Goal: Transaction & Acquisition: Purchase product/service

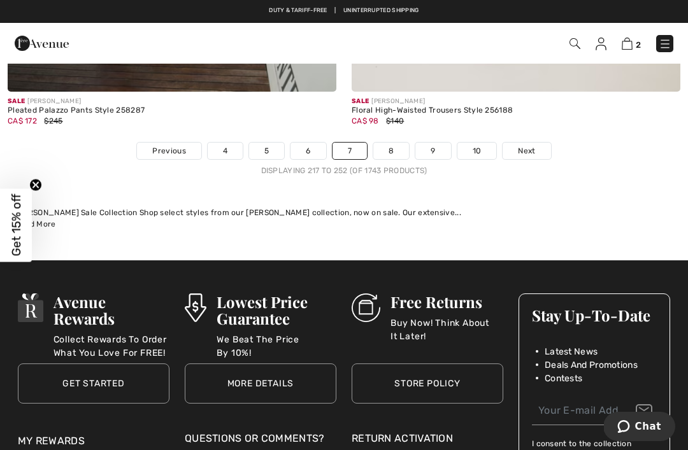
scroll to position [10384, 0]
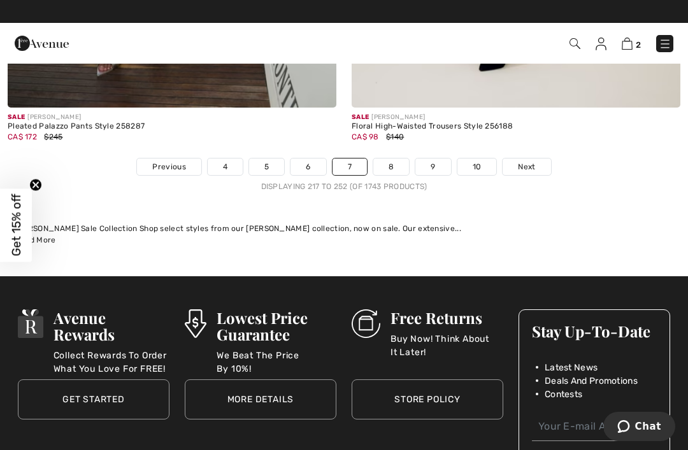
click at [157, 161] on span "Previous" at bounding box center [168, 166] width 33 height 11
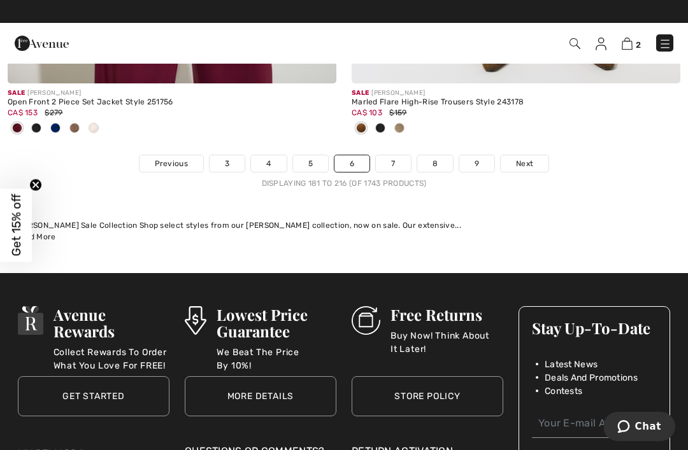
scroll to position [10061, 0]
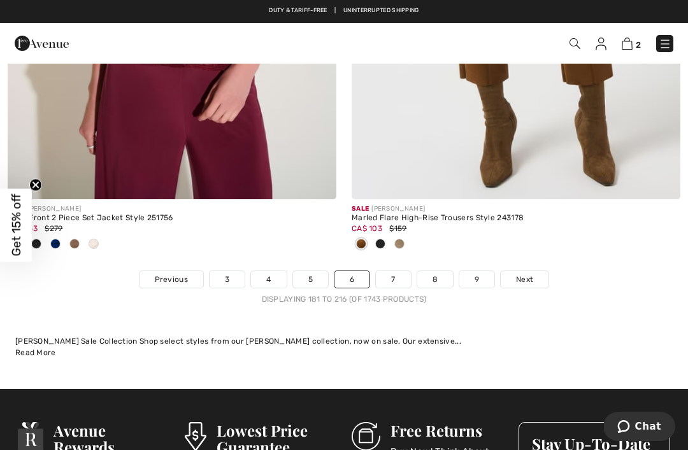
click at [223, 278] on link "3" at bounding box center [226, 279] width 35 height 17
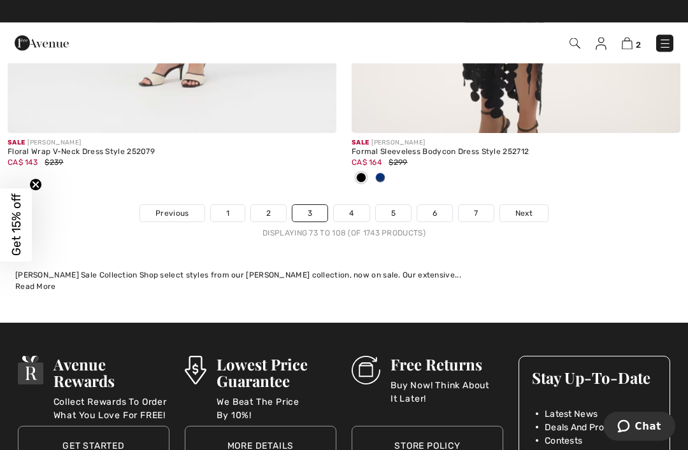
scroll to position [10249, 0]
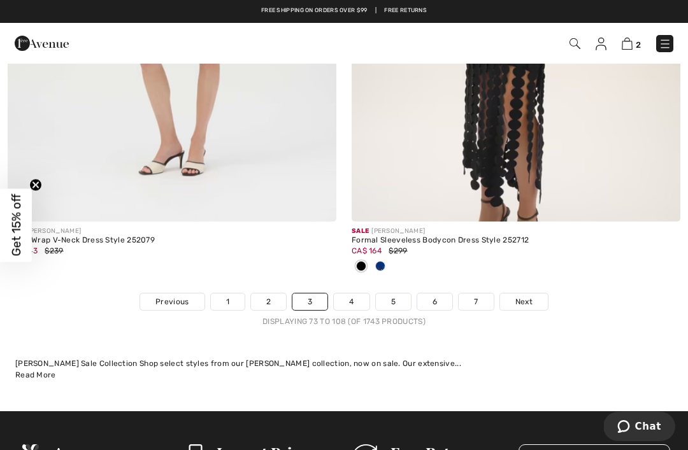
click at [215, 294] on link "1" at bounding box center [228, 302] width 34 height 17
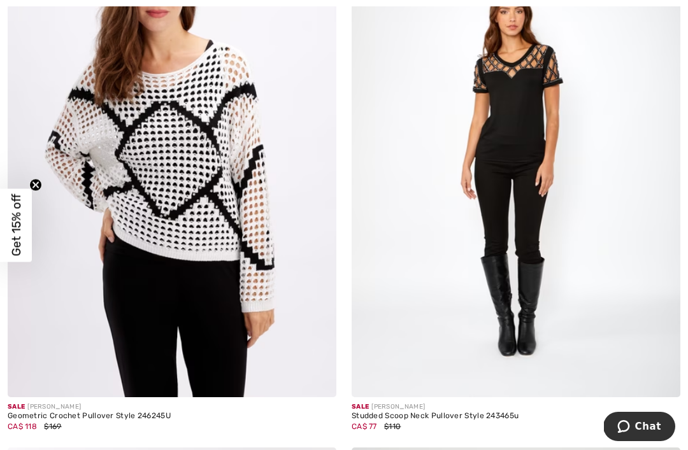
scroll to position [5368, 0]
click at [141, 265] on img at bounding box center [172, 150] width 329 height 493
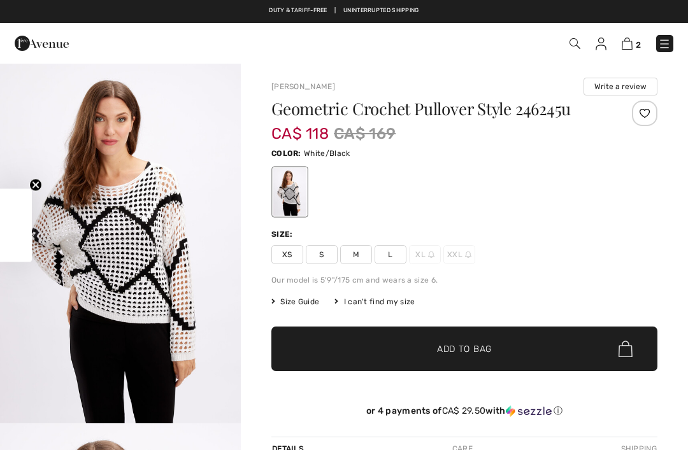
checkbox input "true"
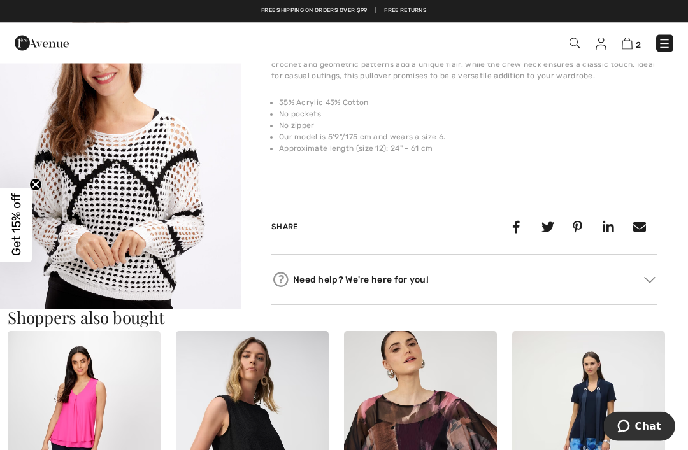
scroll to position [432, 0]
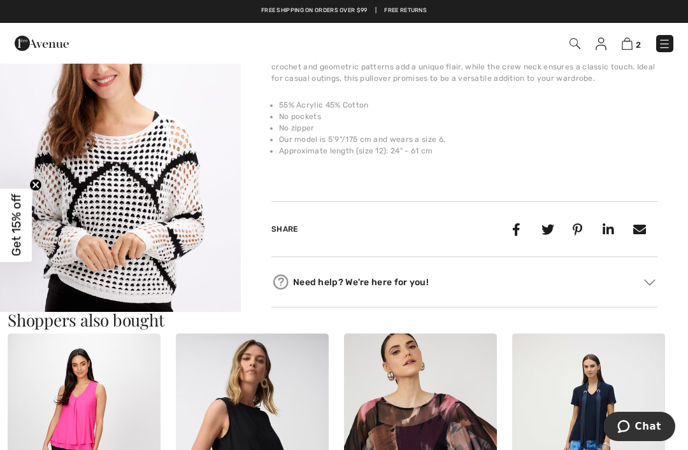
click at [126, 250] on img "2 / 4" at bounding box center [120, 172] width 241 height 361
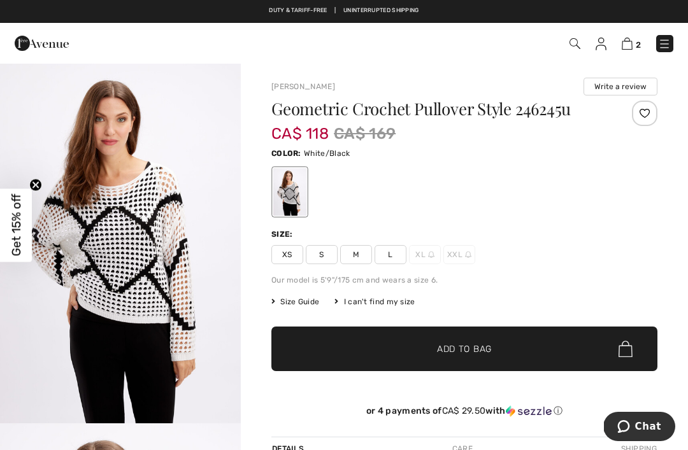
click at [626, 41] on img at bounding box center [626, 44] width 11 height 12
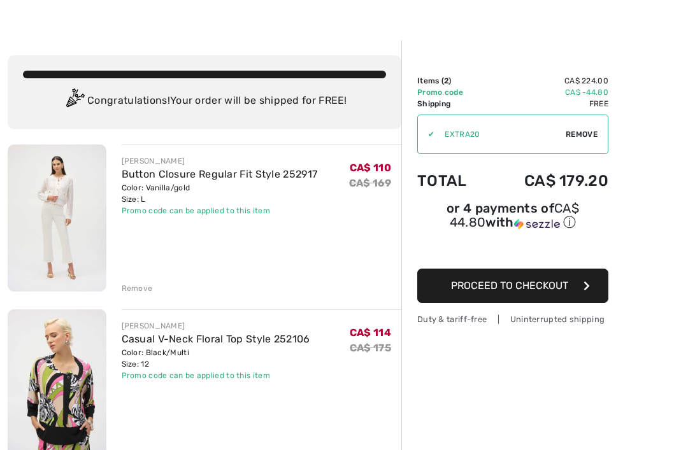
scroll to position [22, 0]
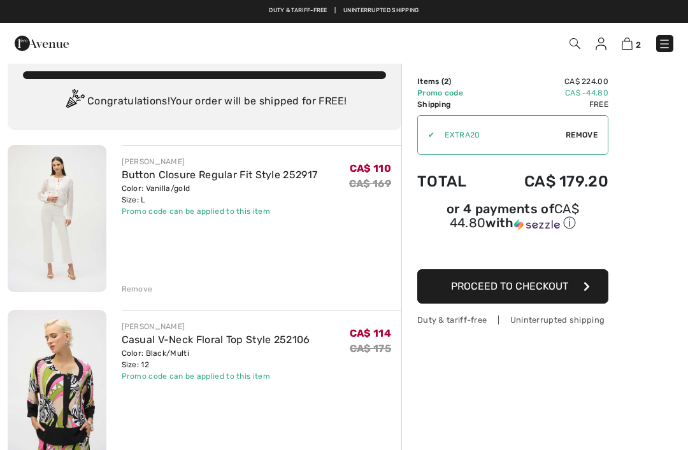
click at [207, 171] on link "Button Closure Regular Fit Style 252917" at bounding box center [220, 175] width 196 height 12
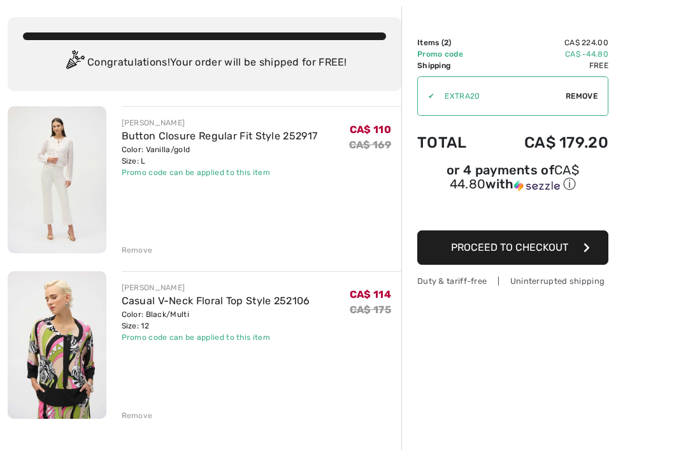
scroll to position [62, 0]
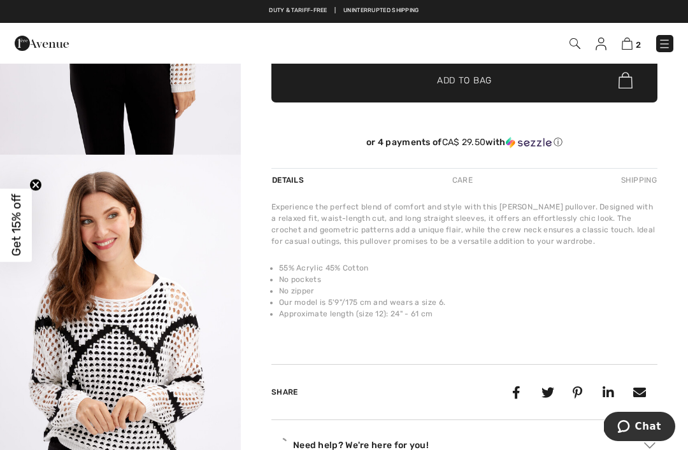
scroll to position [297, 0]
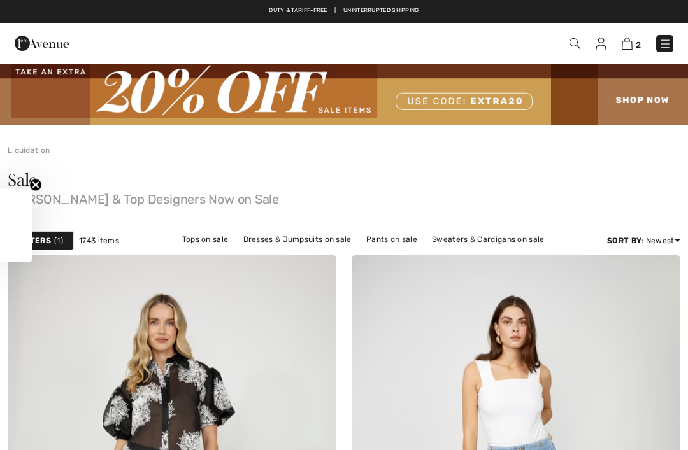
checkbox input "true"
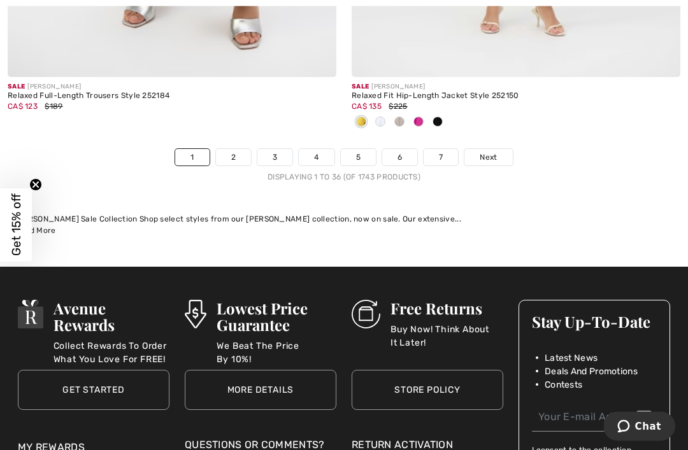
scroll to position [10267, 0]
click at [399, 149] on link "6" at bounding box center [399, 157] width 35 height 17
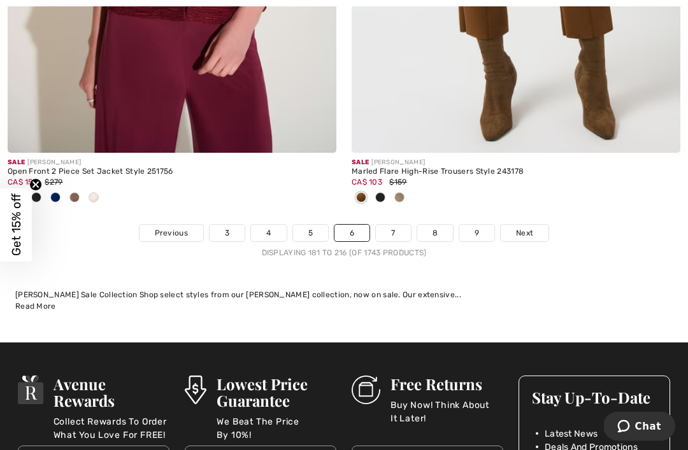
scroll to position [10107, 0]
click at [534, 225] on link "Next" at bounding box center [524, 233] width 48 height 17
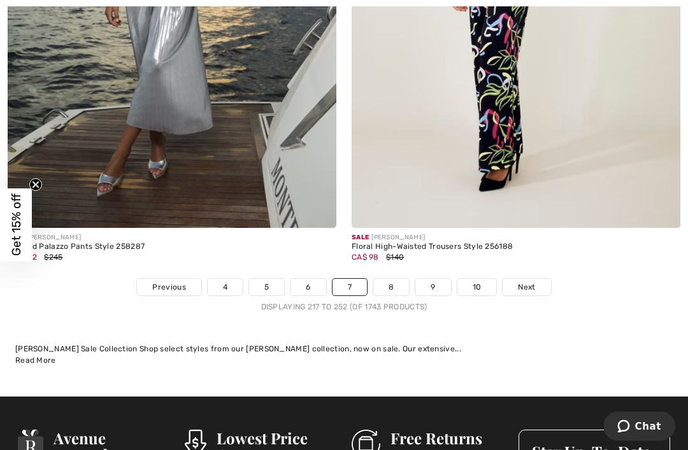
scroll to position [10263, 0]
click at [536, 283] on link "Next" at bounding box center [526, 287] width 48 height 17
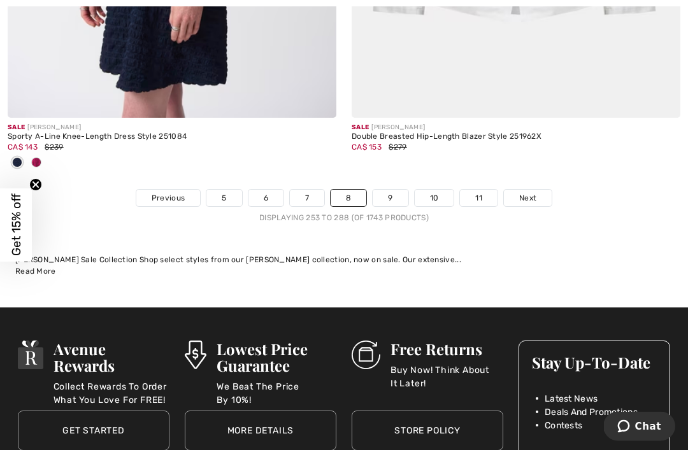
scroll to position [10315, 0]
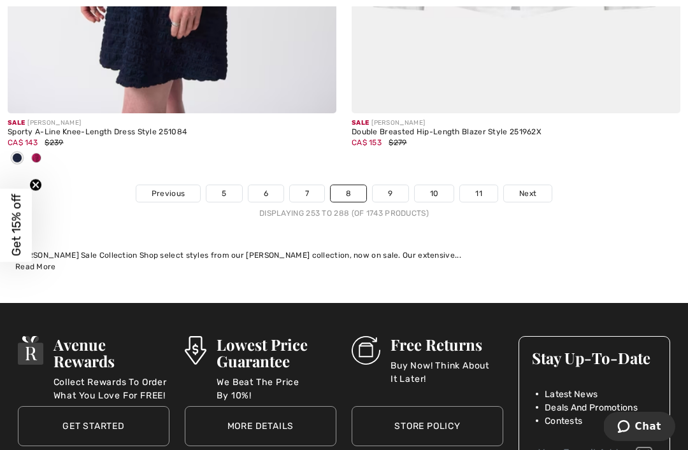
click at [534, 192] on link "Next" at bounding box center [528, 193] width 48 height 17
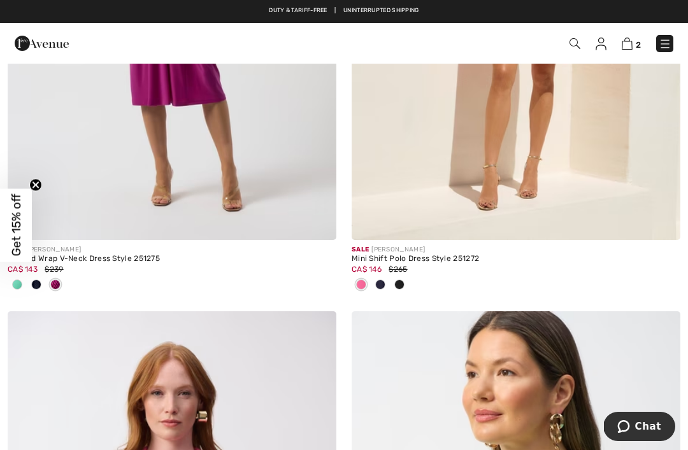
scroll to position [9187, 0]
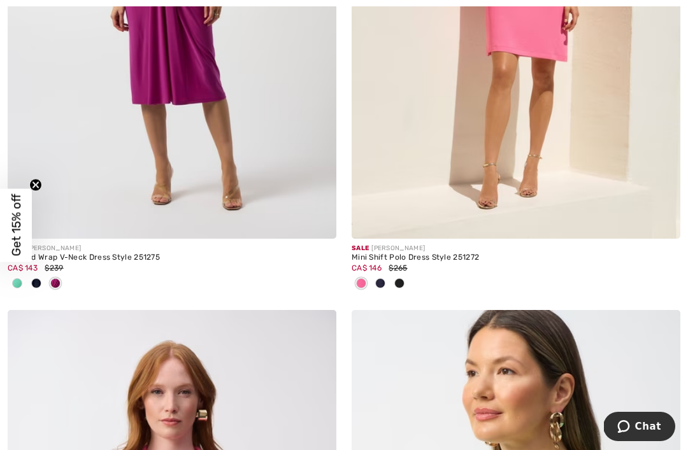
click at [441, 253] on div "Mini Shift Polo Dress Style 251272" at bounding box center [515, 257] width 329 height 9
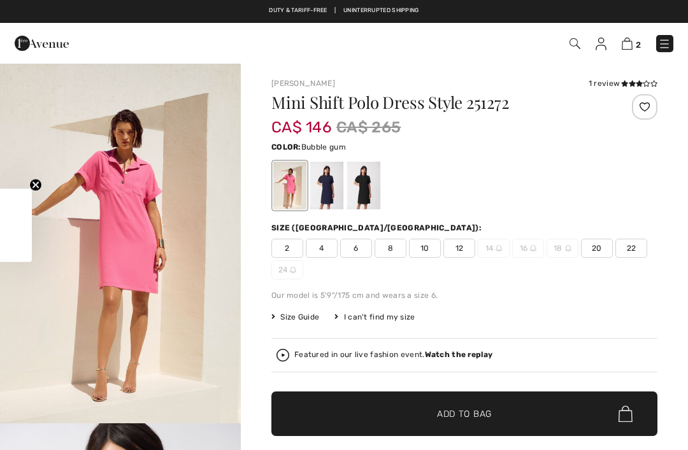
checkbox input "true"
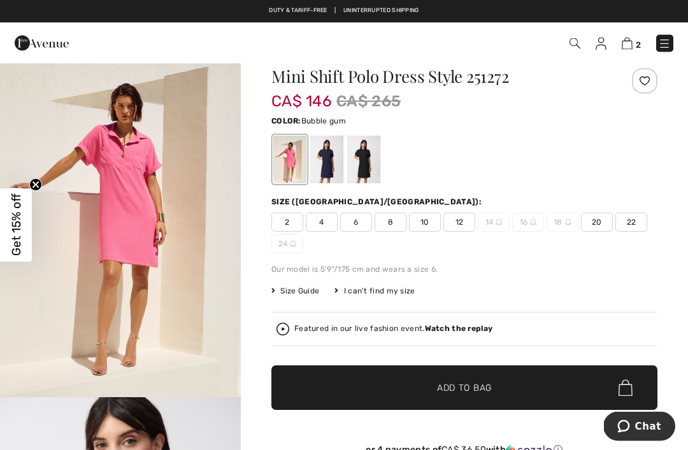
scroll to position [9, 0]
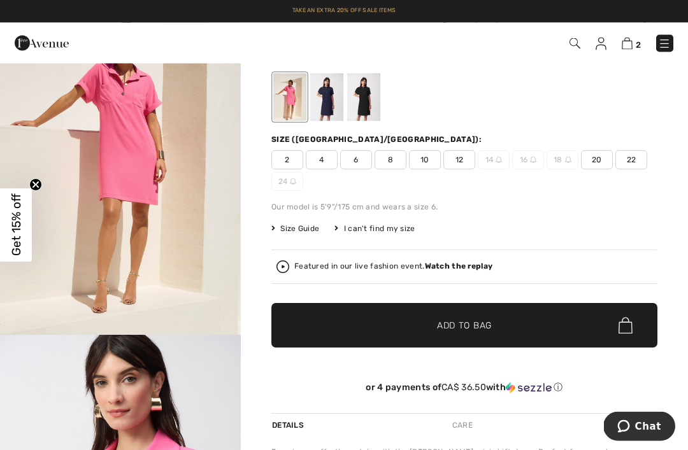
click at [463, 160] on span "12" at bounding box center [459, 160] width 32 height 19
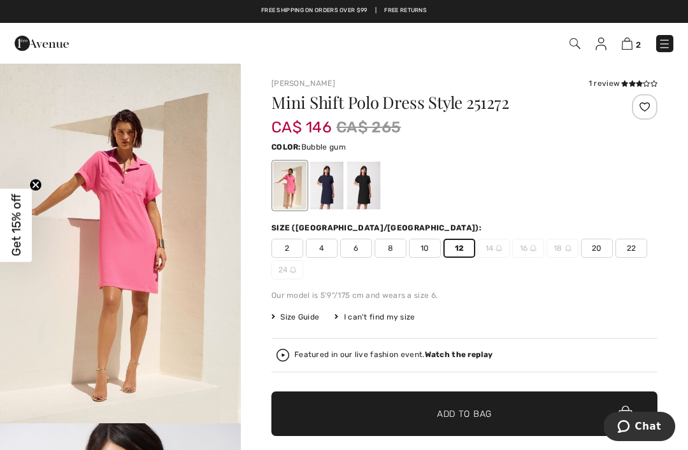
scroll to position [11, 0]
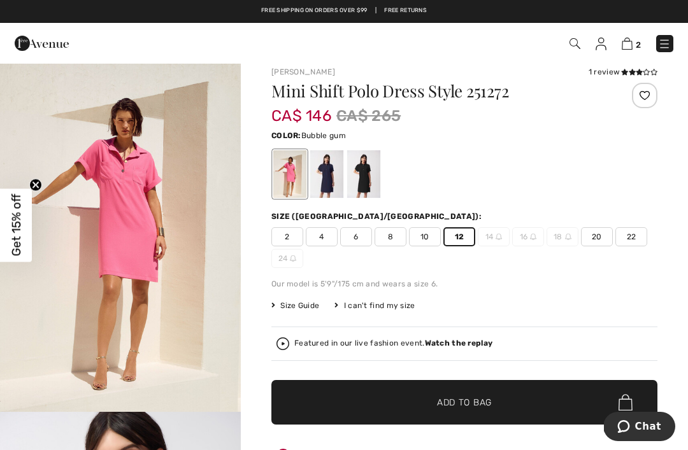
click at [334, 182] on div at bounding box center [326, 174] width 33 height 48
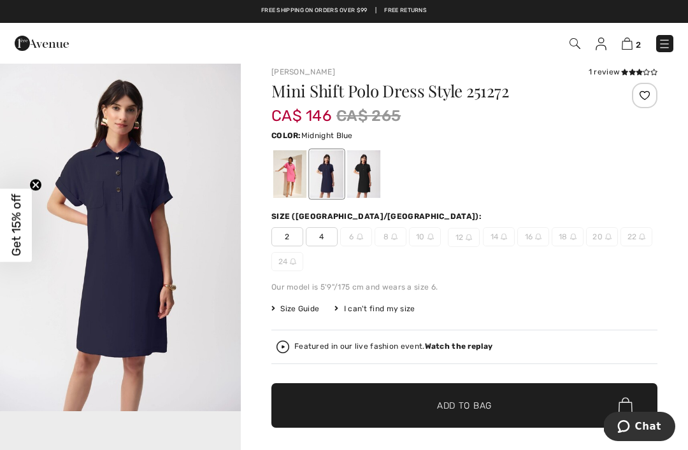
click at [374, 168] on div at bounding box center [363, 174] width 33 height 48
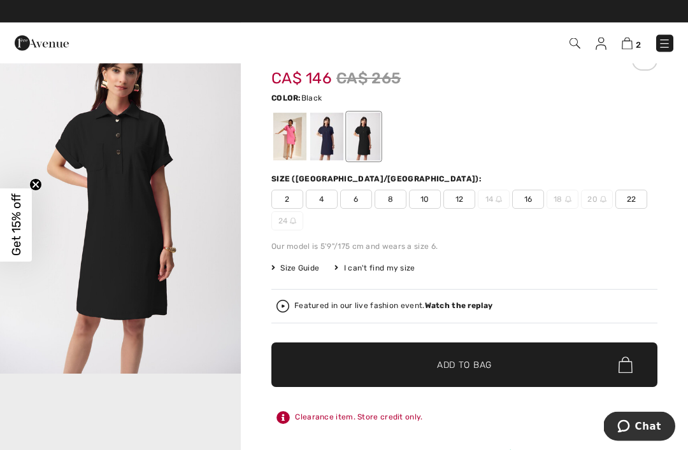
scroll to position [0, 0]
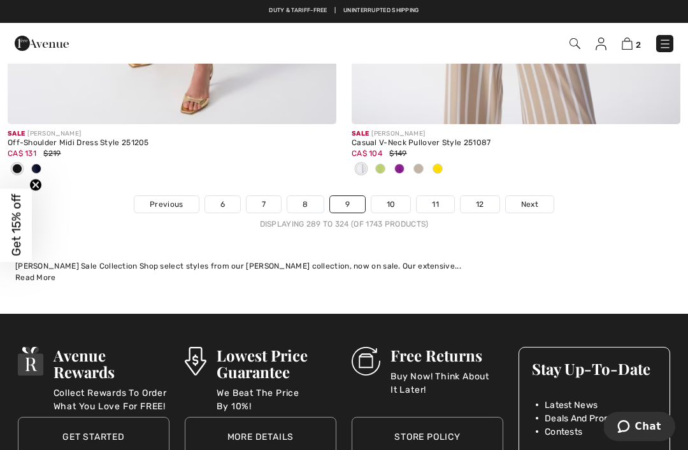
scroll to position [10434, 0]
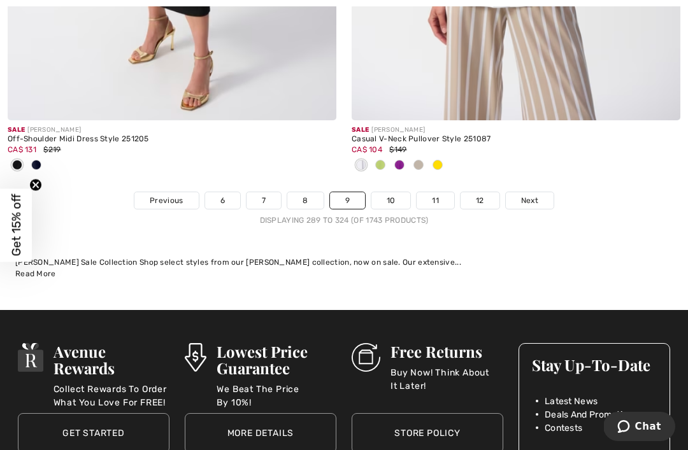
click at [538, 193] on link "Next" at bounding box center [530, 200] width 48 height 17
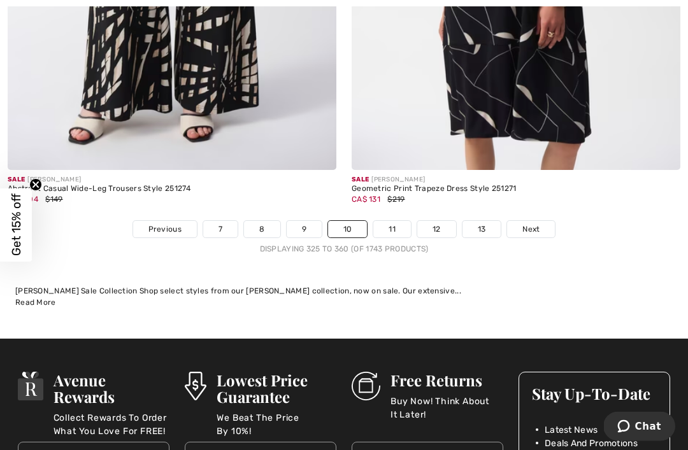
scroll to position [10321, 0]
click at [539, 223] on link "Next" at bounding box center [531, 229] width 48 height 17
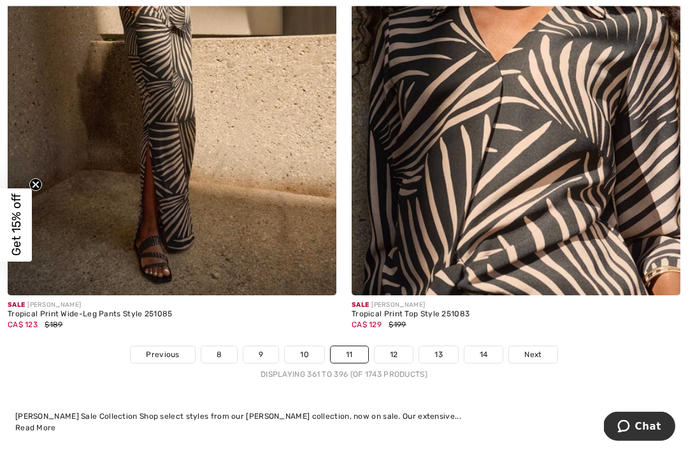
scroll to position [9965, 0]
click at [533, 349] on span "Next" at bounding box center [532, 354] width 17 height 11
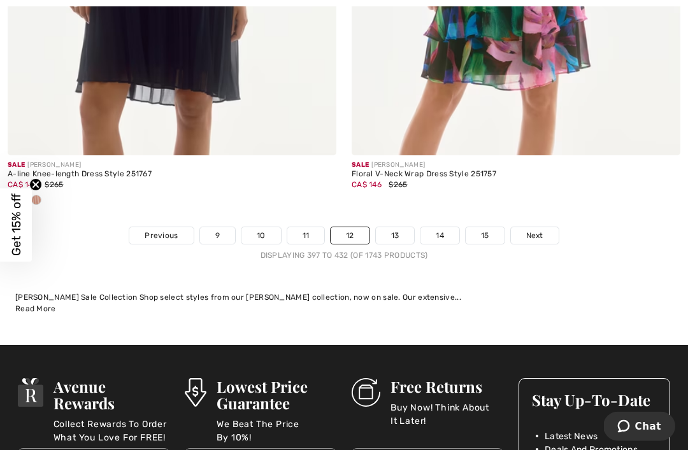
scroll to position [10294, 0]
click at [535, 233] on link "Next" at bounding box center [535, 235] width 48 height 17
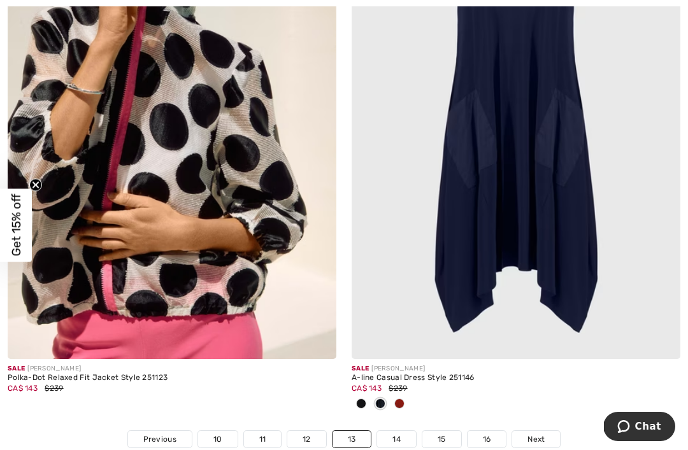
scroll to position [10159, 0]
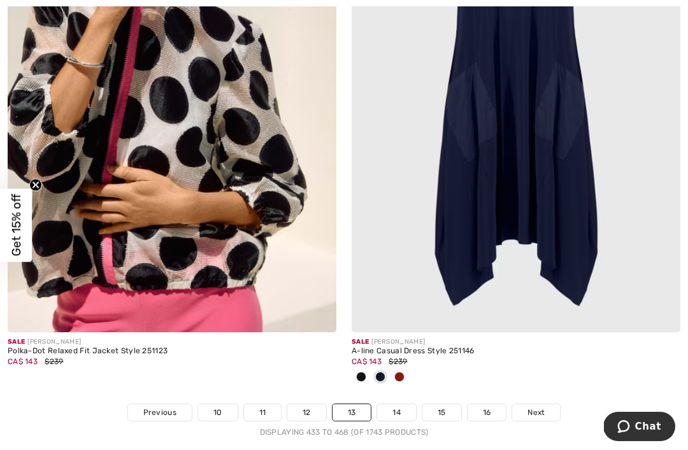
click at [544, 407] on span "Next" at bounding box center [535, 412] width 17 height 11
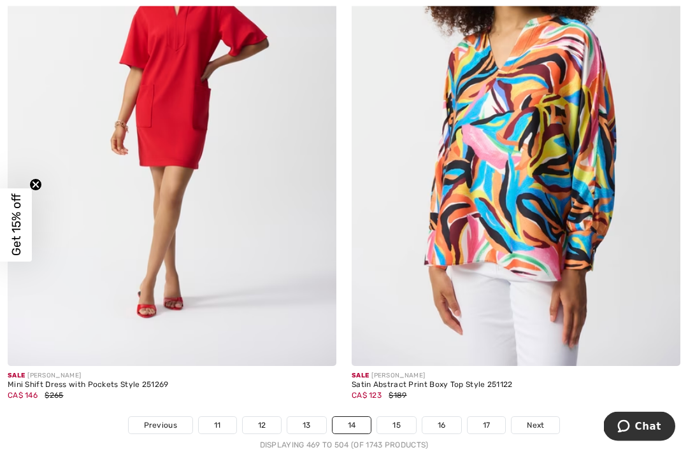
scroll to position [10104, 0]
click at [547, 417] on link "Next" at bounding box center [535, 425] width 48 height 17
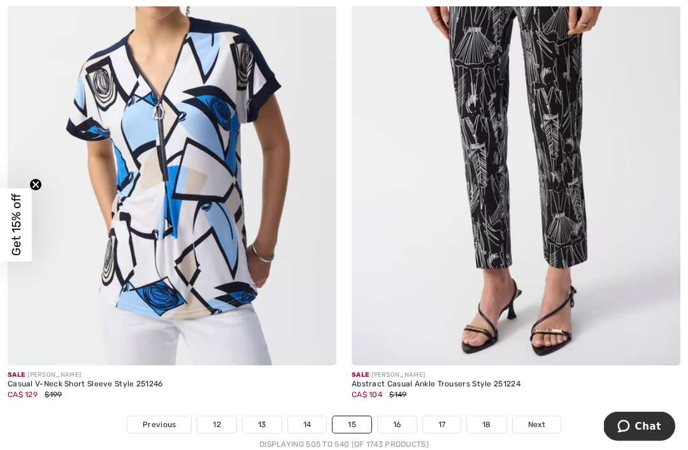
scroll to position [9915, 0]
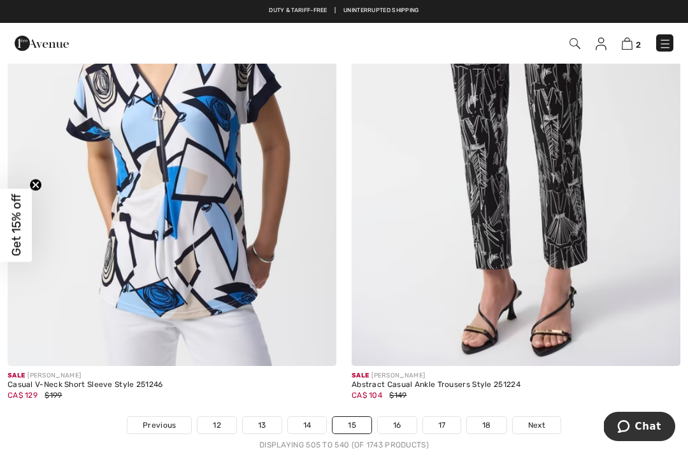
click at [548, 424] on link "Next" at bounding box center [537, 425] width 48 height 17
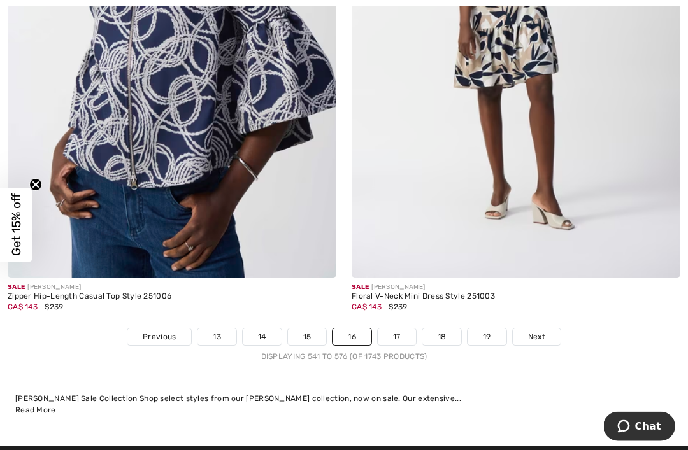
scroll to position [10004, 0]
click at [545, 331] on span "Next" at bounding box center [536, 336] width 17 height 11
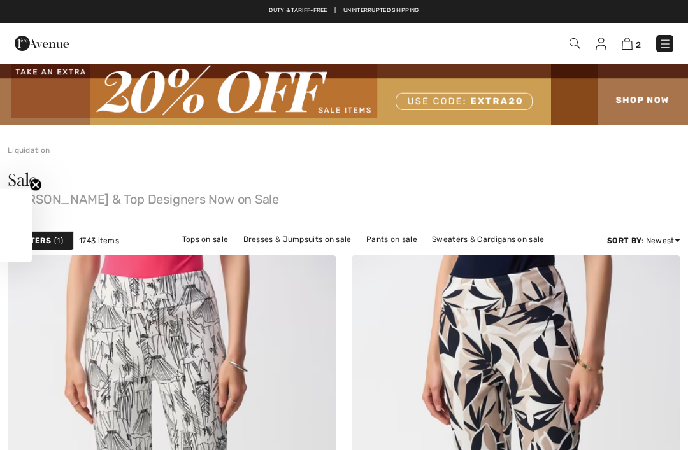
checkbox input "true"
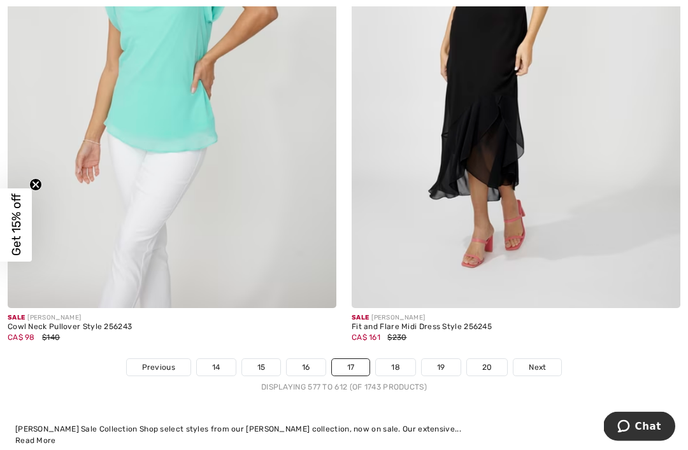
scroll to position [10099, 0]
click at [551, 359] on link "Next" at bounding box center [537, 367] width 48 height 17
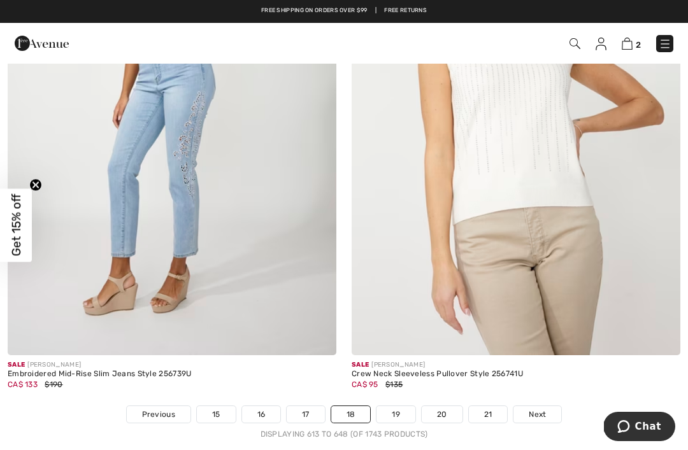
scroll to position [9923, 0]
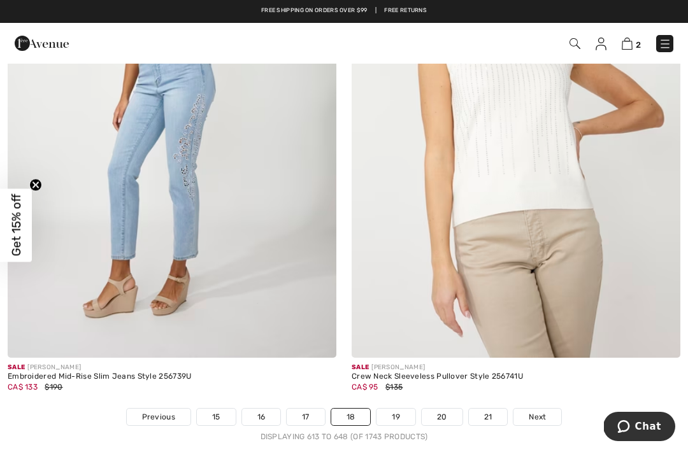
click at [550, 409] on link "Next" at bounding box center [537, 417] width 48 height 17
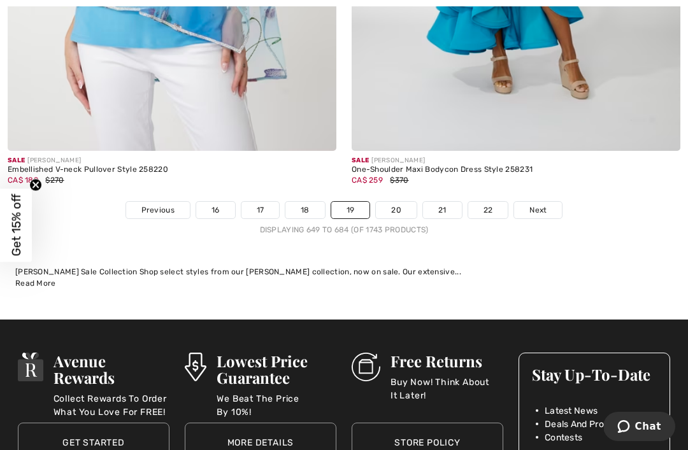
scroll to position [10091, 0]
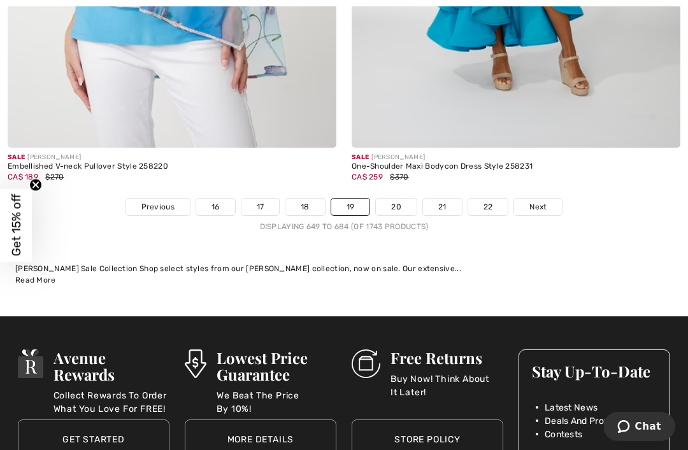
click at [544, 201] on span "Next" at bounding box center [537, 206] width 17 height 11
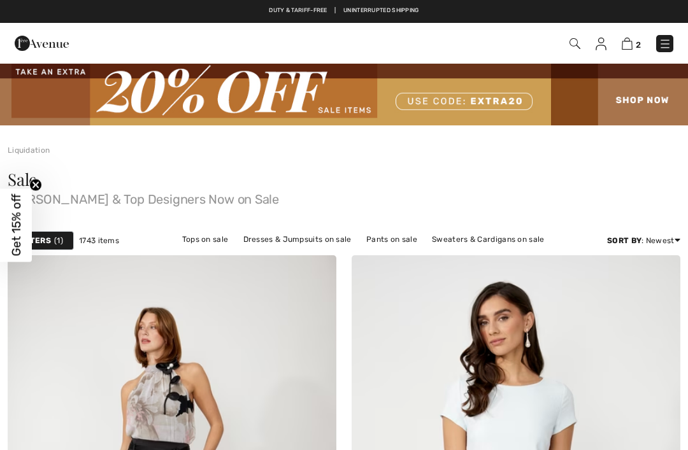
checkbox input "true"
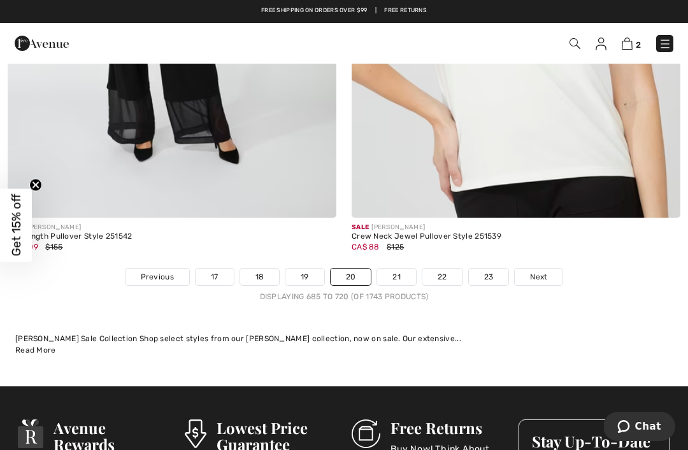
scroll to position [10125, 0]
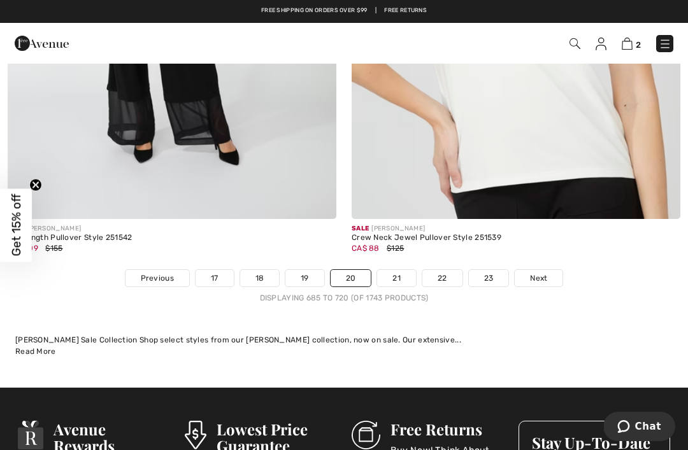
click at [549, 272] on link "Next" at bounding box center [538, 278] width 48 height 17
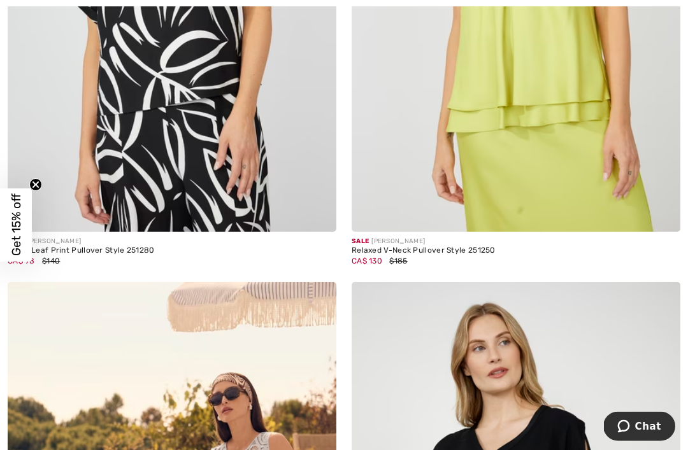
scroll to position [3884, 0]
